Goal: Information Seeking & Learning: Learn about a topic

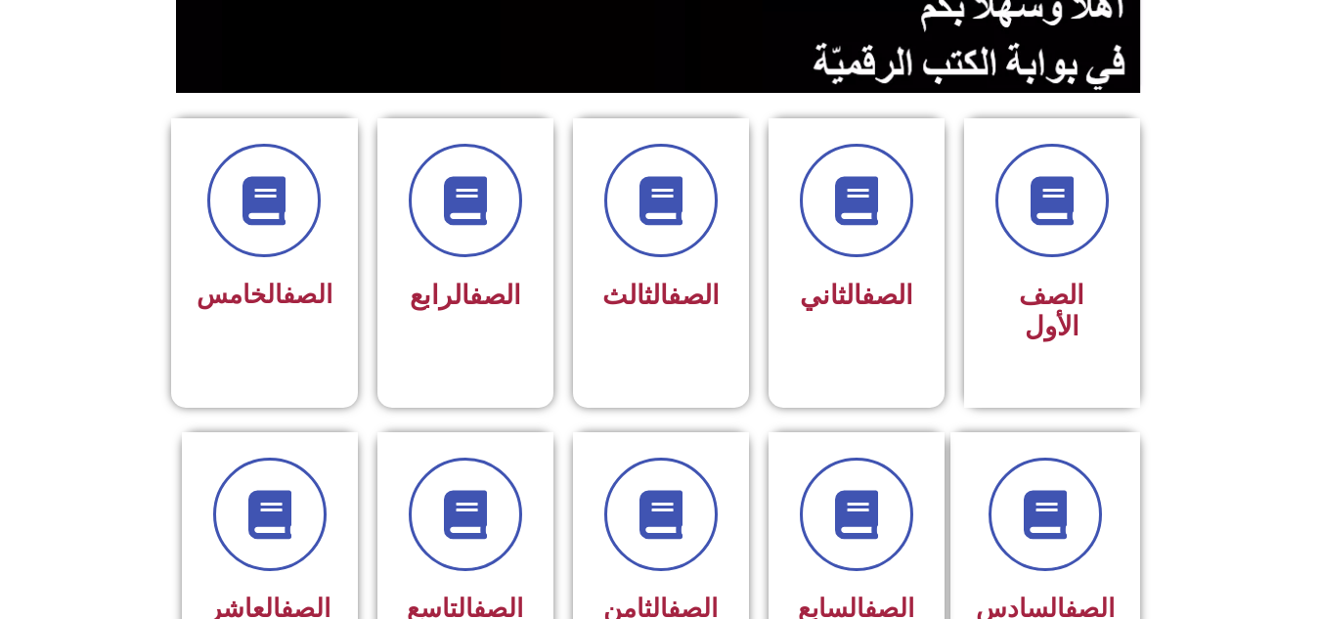
scroll to position [469, 0]
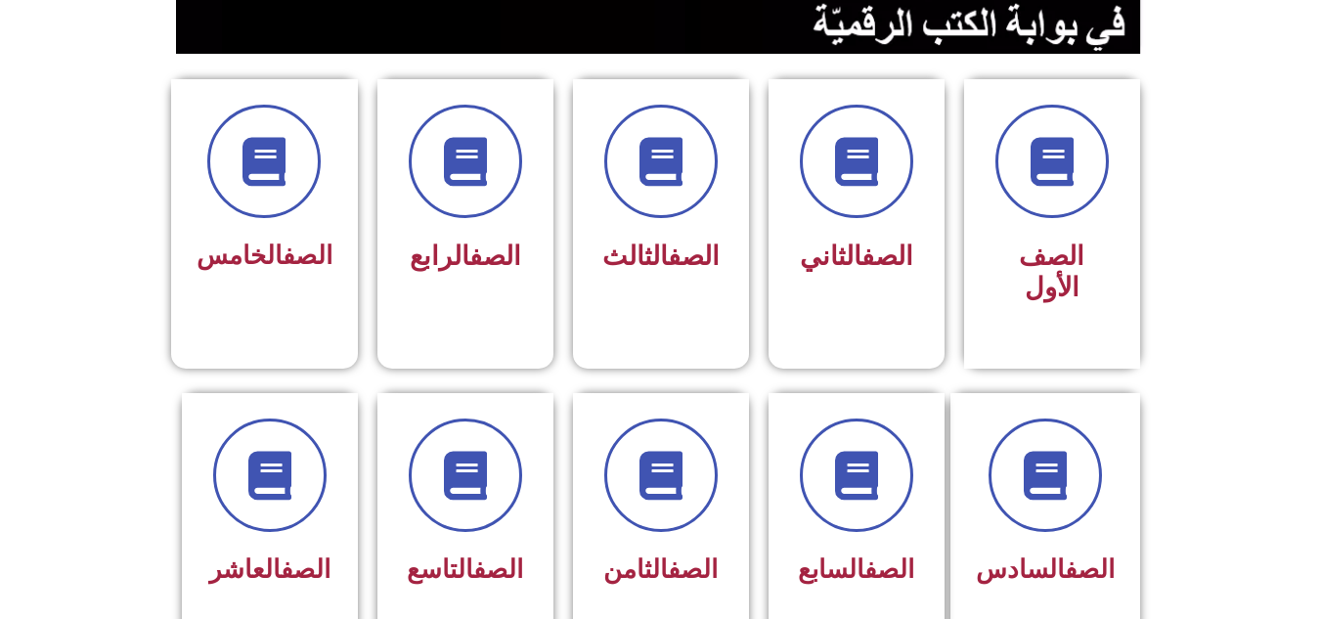
click at [951, 304] on div "الصف الثاني" at bounding box center [857, 224] width 196 height 290
click at [316, 483] on div at bounding box center [269, 476] width 123 height 113
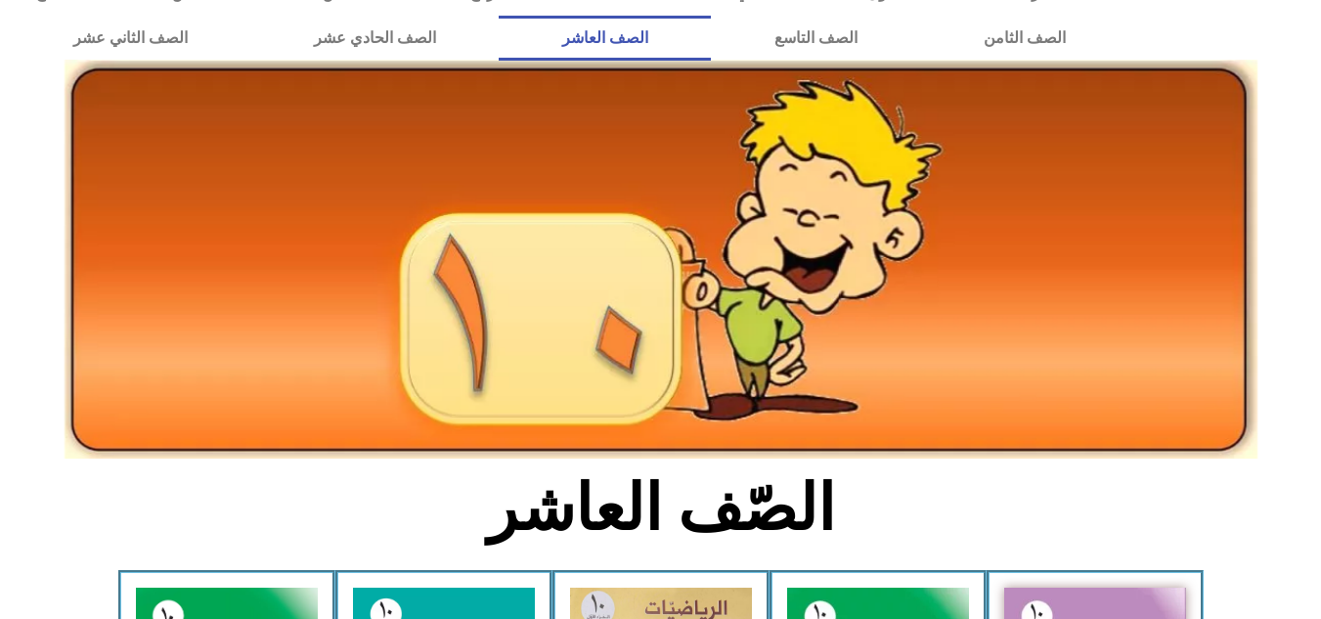
scroll to position [117, 0]
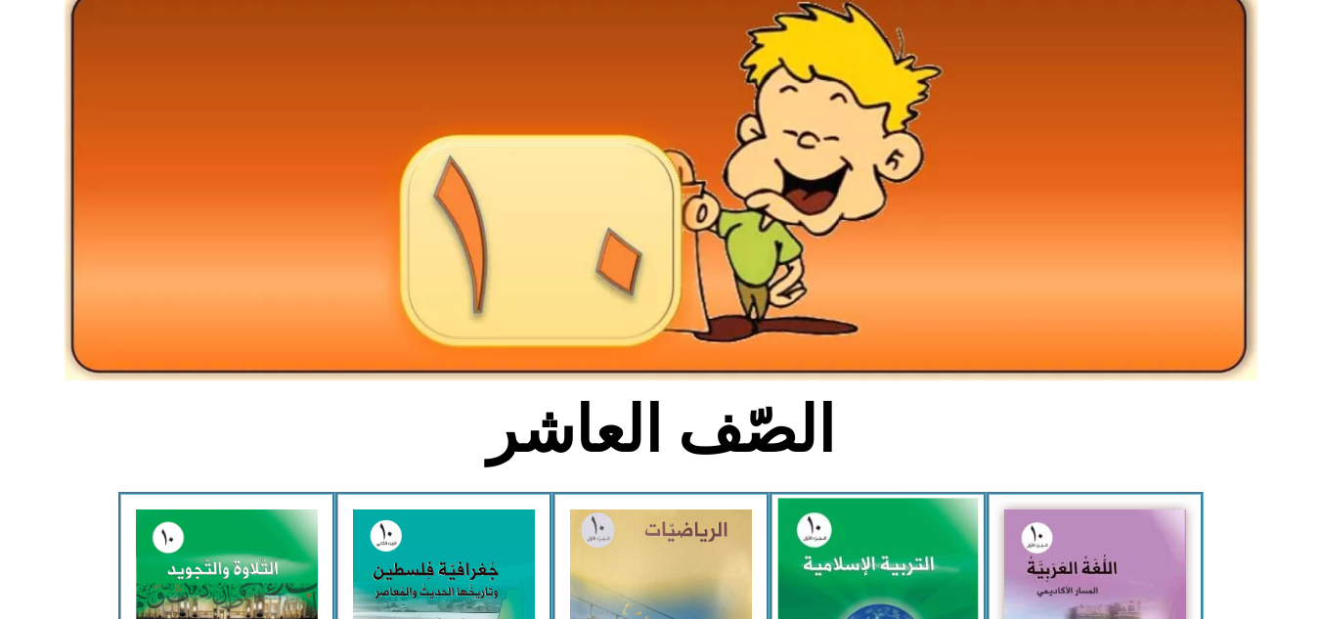
click at [912, 530] on img at bounding box center [878, 623] width 201 height 249
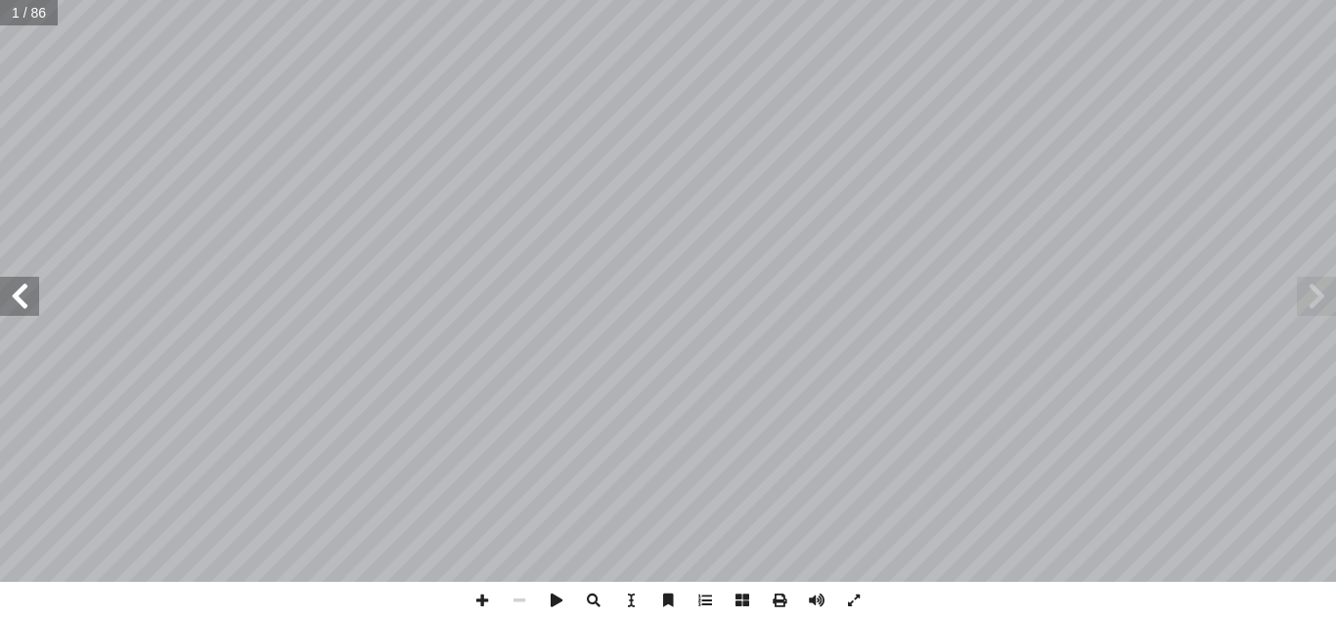
click at [14, 300] on span at bounding box center [19, 296] width 39 height 39
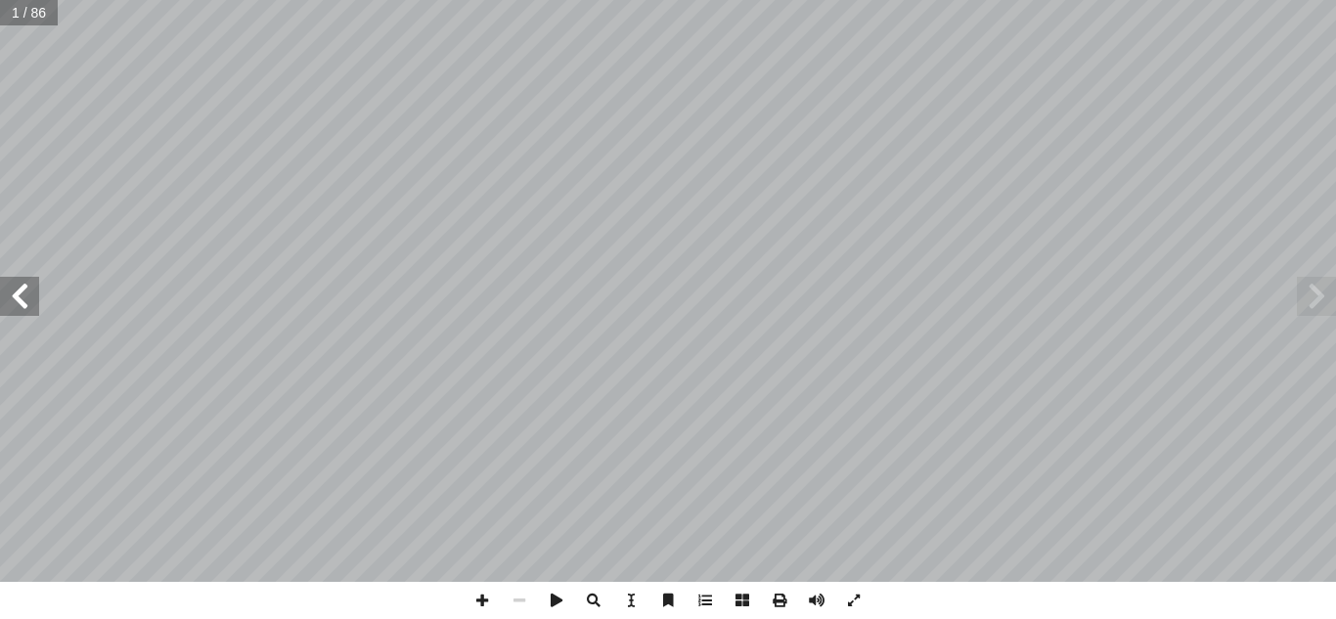
click at [14, 300] on span at bounding box center [19, 296] width 39 height 39
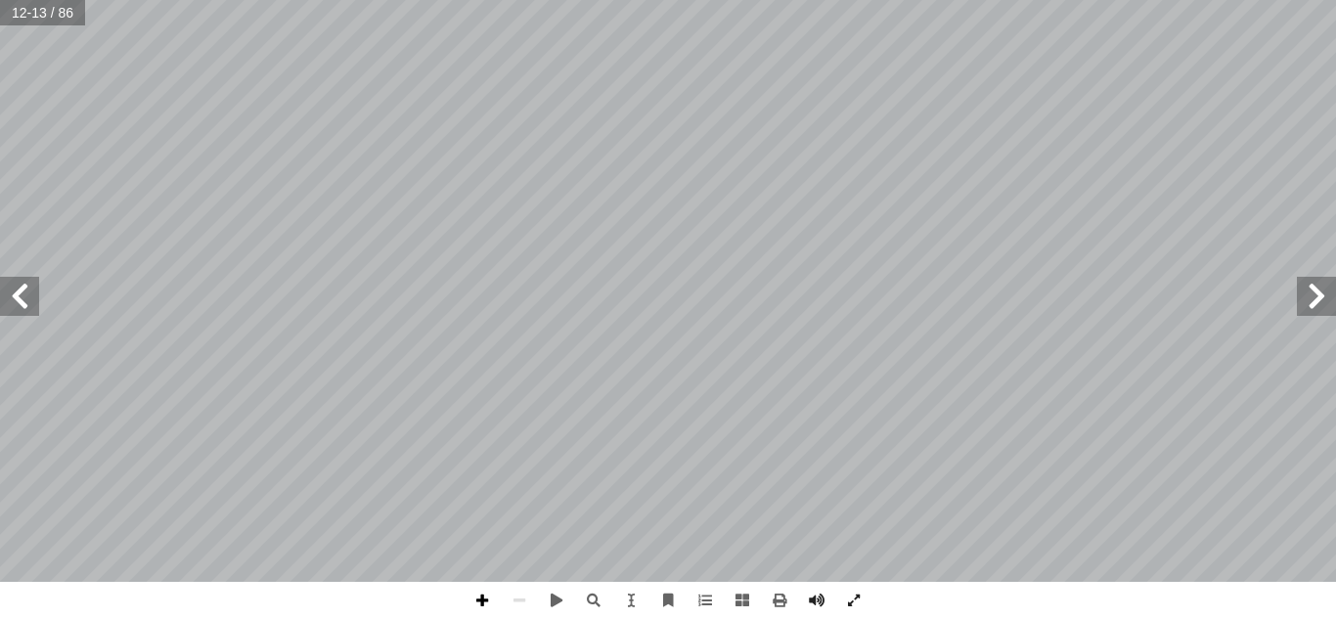
click at [487, 603] on span at bounding box center [482, 600] width 37 height 37
click at [22, 307] on span at bounding box center [19, 296] width 39 height 39
click at [520, 601] on span at bounding box center [519, 600] width 37 height 37
click at [477, 594] on span at bounding box center [482, 600] width 37 height 37
click at [780, 602] on span at bounding box center [779, 600] width 37 height 37
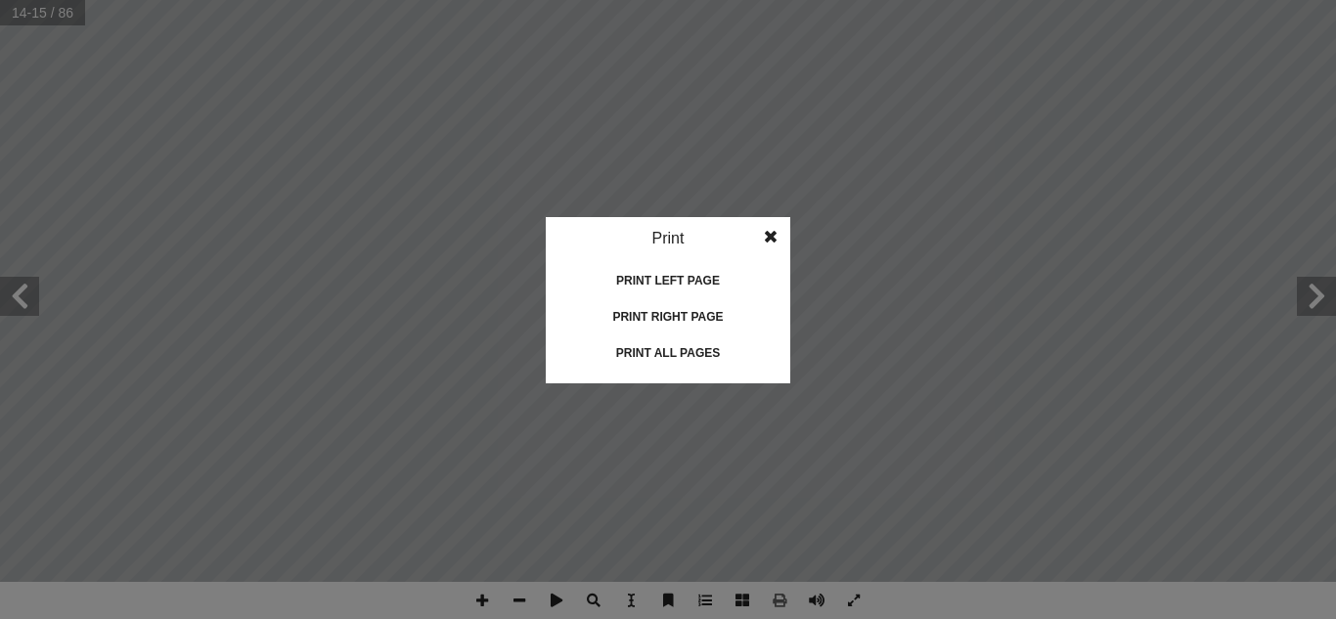
click at [766, 226] on span at bounding box center [770, 236] width 35 height 39
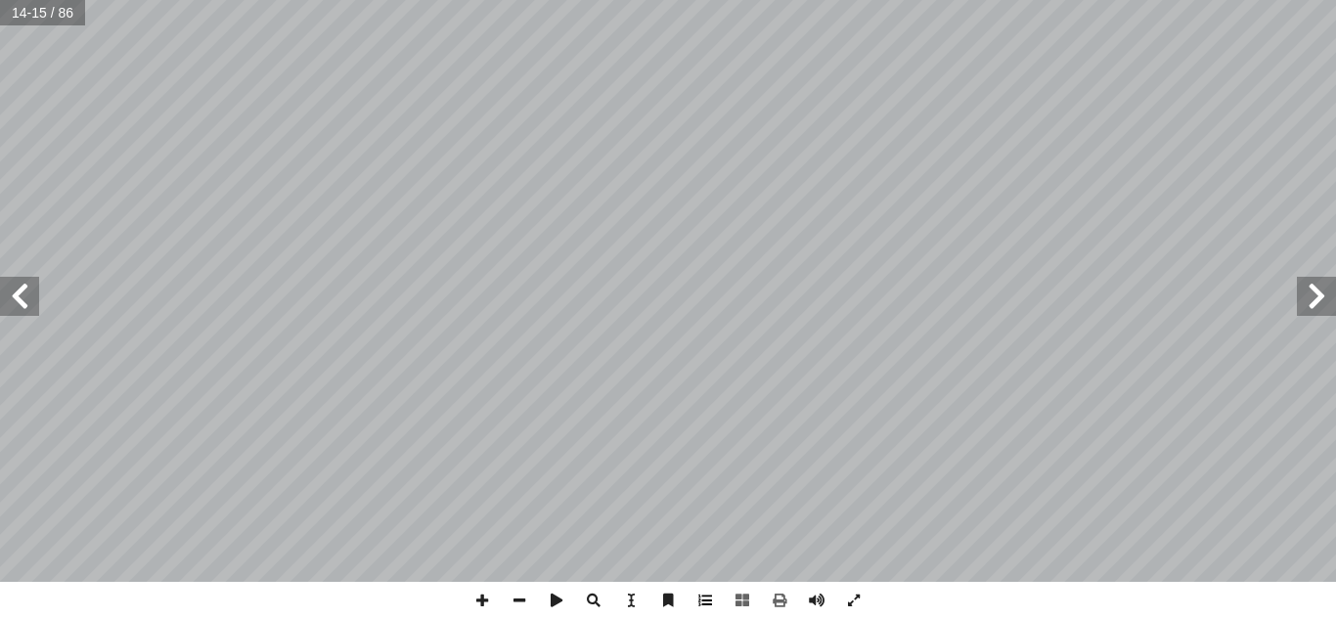
click at [705, 598] on span at bounding box center [705, 600] width 37 height 37
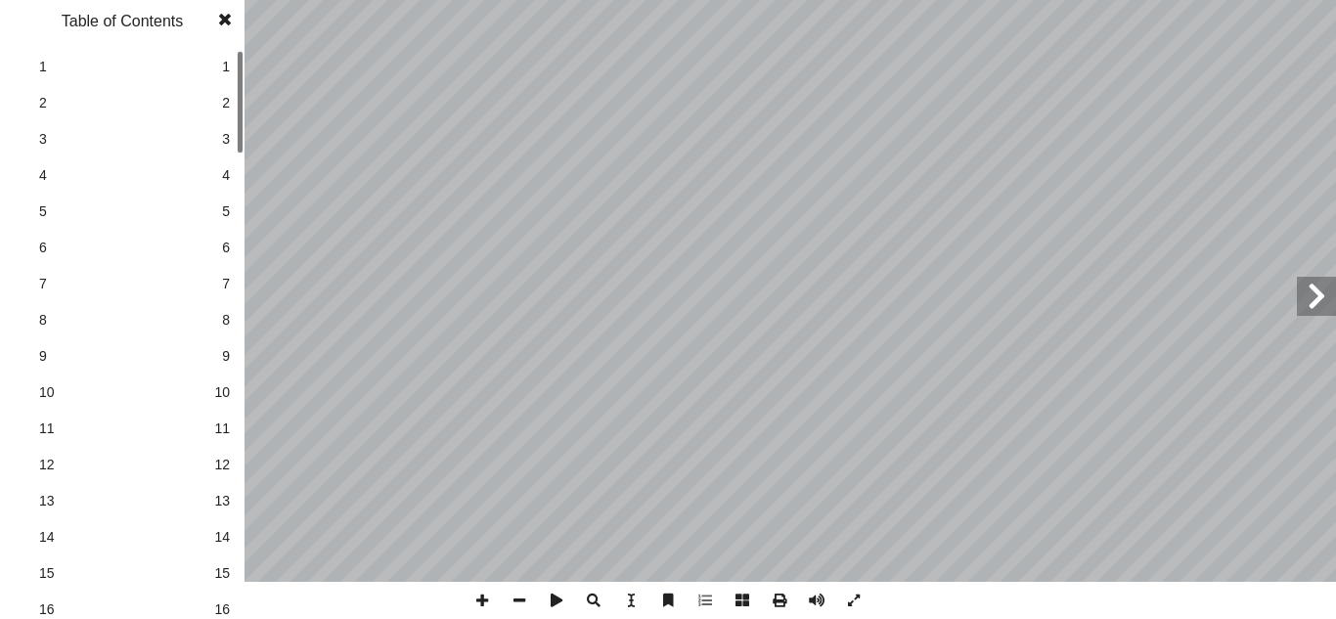
click at [216, 21] on span at bounding box center [224, 19] width 35 height 39
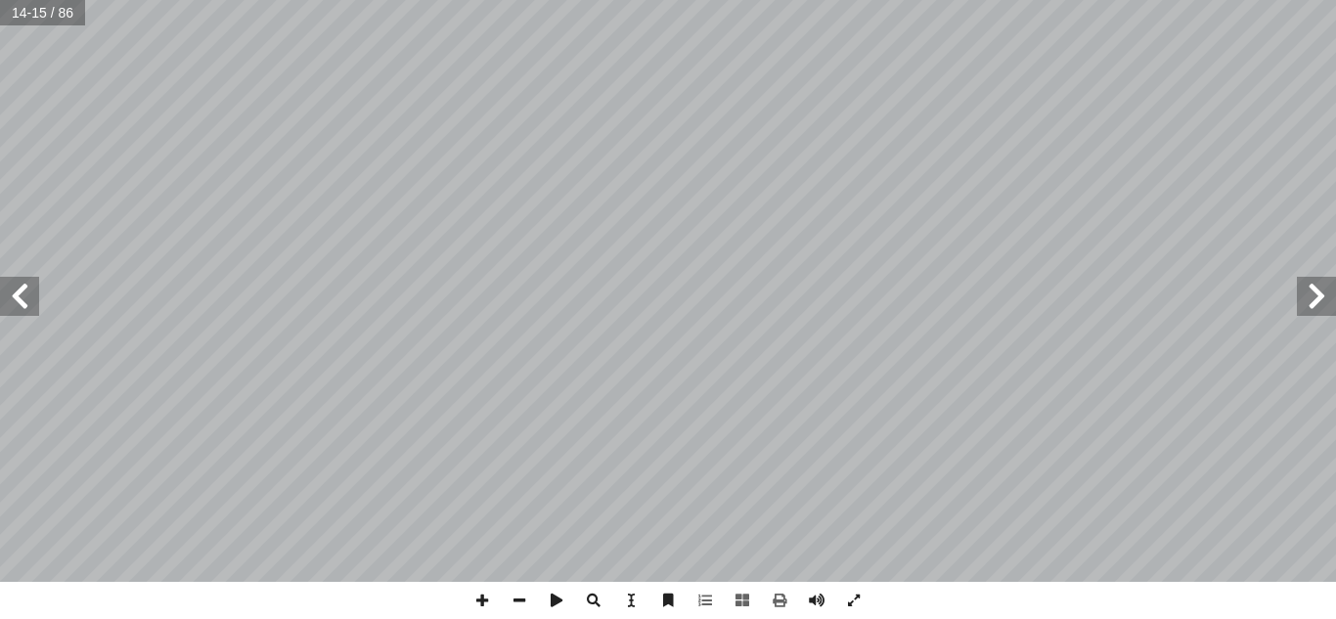
click at [1315, 297] on span at bounding box center [1316, 296] width 39 height 39
click at [28, 297] on span at bounding box center [19, 296] width 39 height 39
click at [1324, 296] on span at bounding box center [1316, 296] width 39 height 39
click at [484, 605] on span at bounding box center [482, 600] width 37 height 37
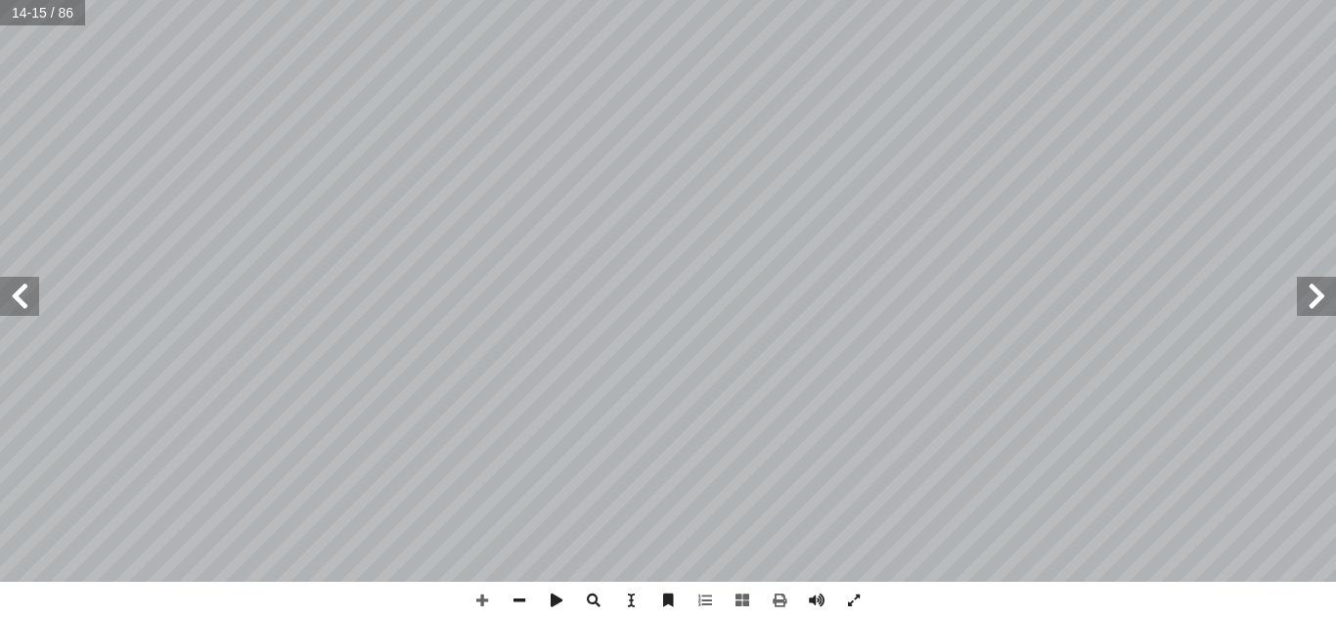
click at [888, 582] on div "١٠ ِ غيرة ّ الص ِ مرة ّ الث ِ هذه َ ، وجعل ِ ه ِ بروز َ حين ُ ه َ ثمر ُ تحفظ ً …" at bounding box center [668, 309] width 1336 height 619
click at [482, 603] on span at bounding box center [482, 600] width 37 height 37
click at [35, 291] on span at bounding box center [19, 296] width 39 height 39
click at [1331, 303] on span at bounding box center [1316, 296] width 39 height 39
click at [815, 178] on html "الصفحة الرئيسية الصف الأول الصف الثاني الصف الثالث الصف الرابع الصف الخامس الصف…" at bounding box center [668, 89] width 1336 height 178
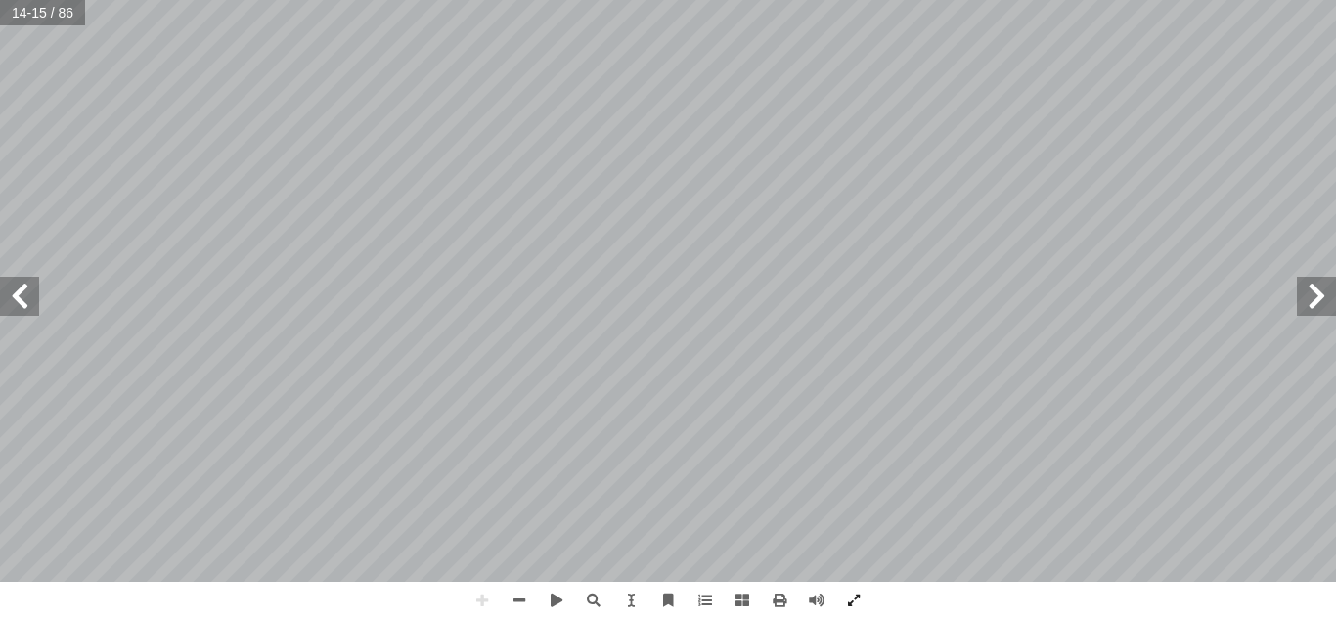
click at [794, 178] on html "الصفحة الرئيسية الصف الأول الصف الثاني الصف الثالث الصف الرابع الصف الخامس الصف…" at bounding box center [668, 89] width 1336 height 178
click at [0, 286] on span at bounding box center [19, 296] width 39 height 39
click at [1311, 309] on span at bounding box center [1316, 296] width 39 height 39
click at [15, 298] on span at bounding box center [19, 296] width 39 height 39
click at [22, 297] on span at bounding box center [19, 296] width 39 height 39
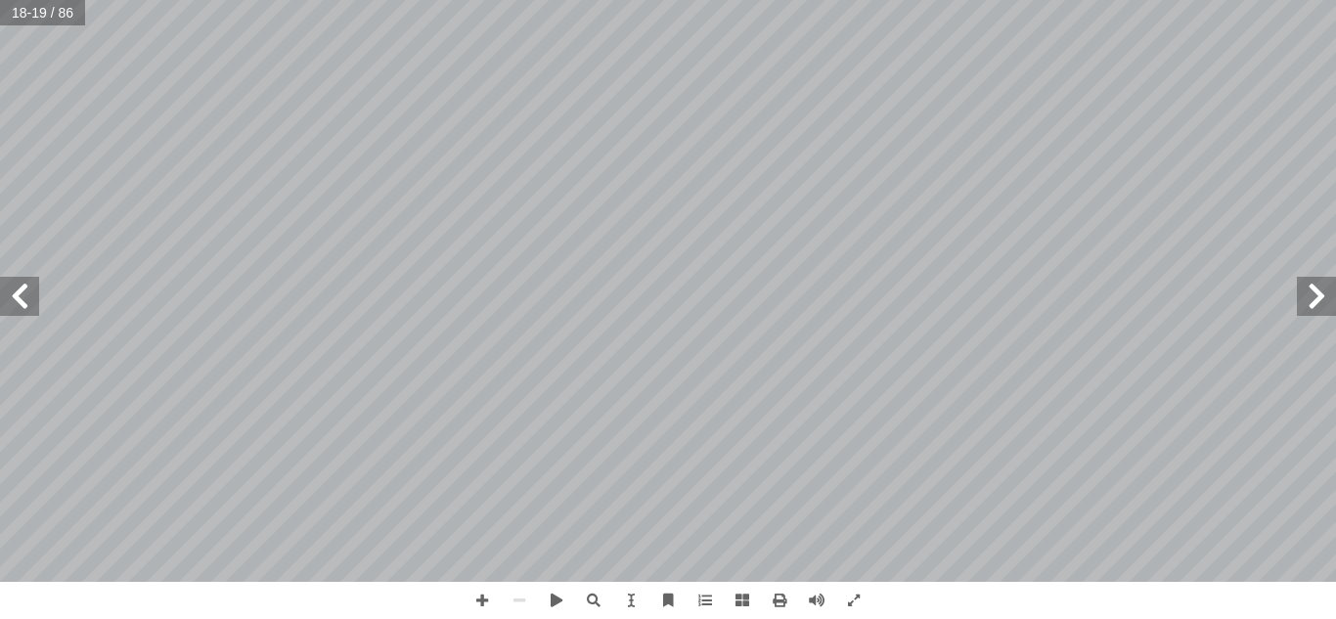
click at [1309, 304] on span at bounding box center [1316, 296] width 39 height 39
click at [22, 299] on span at bounding box center [19, 296] width 39 height 39
click at [484, 592] on span at bounding box center [482, 600] width 37 height 37
click at [1315, 299] on span at bounding box center [1316, 296] width 39 height 39
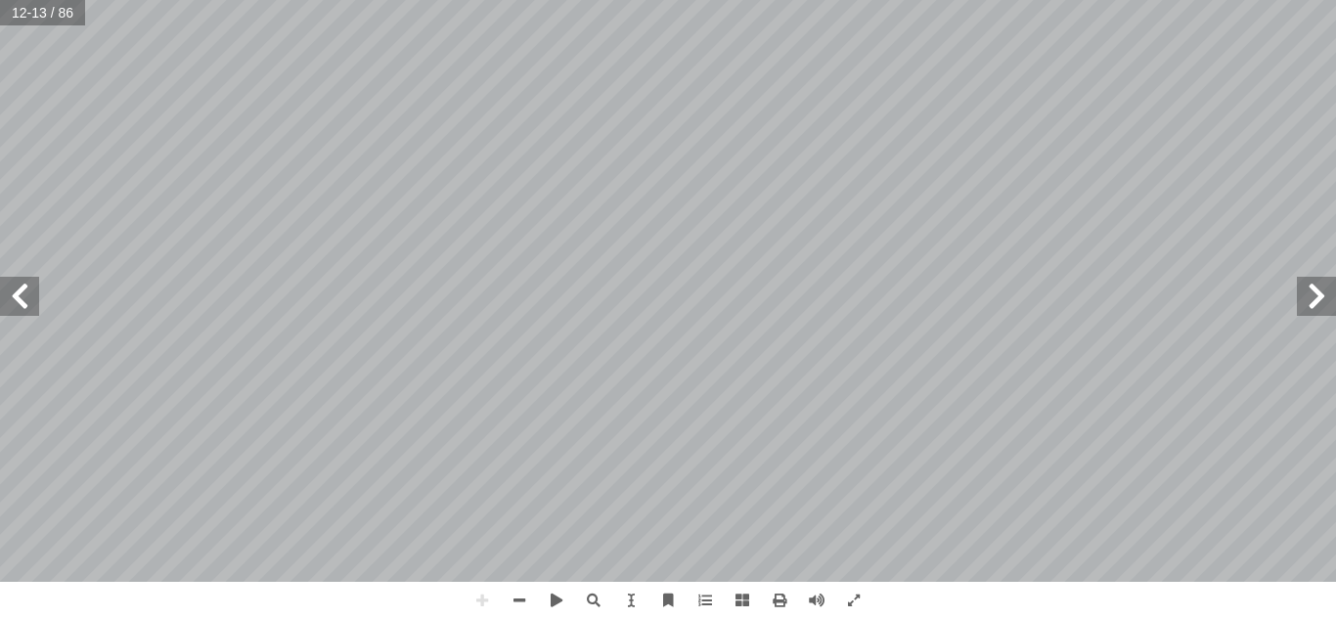
click at [1147, 0] on html "الصفحة الرئيسية الصف الأول الصف الثاني الصف الثالث الصف الرابع الصف الخامس الصف…" at bounding box center [668, 89] width 1336 height 178
